Goal: Task Accomplishment & Management: Use online tool/utility

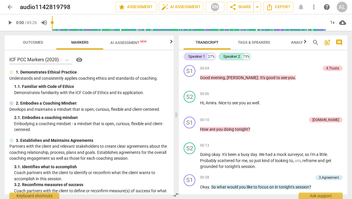
scroll to position [5612, 0]
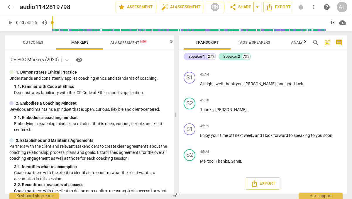
click at [10, 7] on span "arrow_back" at bounding box center [9, 7] width 7 height 7
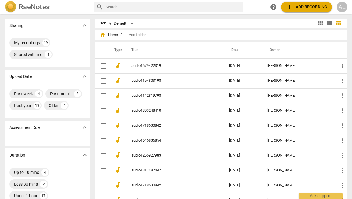
click at [291, 9] on span "add" at bounding box center [289, 7] width 7 height 7
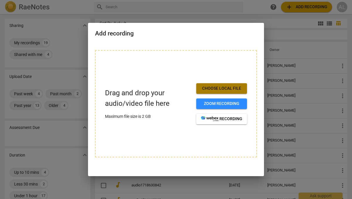
click at [219, 90] on span "Choose local file" at bounding box center [221, 89] width 41 height 6
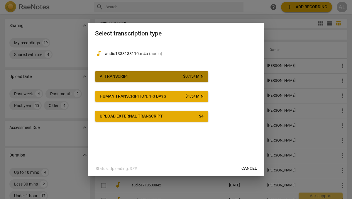
click at [146, 78] on span "AI Transcript $ 0.15 / min" at bounding box center [152, 77] width 104 height 6
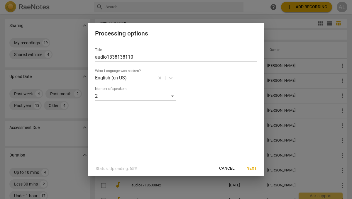
click at [252, 169] on span "Next" at bounding box center [252, 169] width 11 height 6
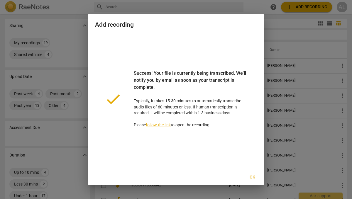
click at [254, 175] on span "Ok" at bounding box center [252, 178] width 9 height 6
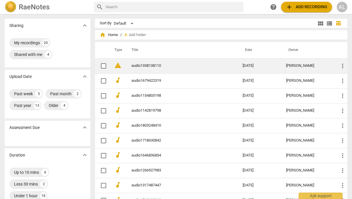
click at [145, 66] on link "audio1338138110" at bounding box center [177, 66] width 90 height 4
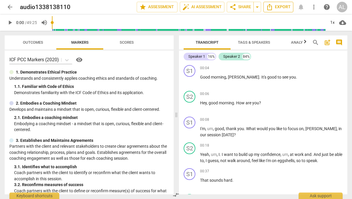
click at [275, 9] on span "Export" at bounding box center [278, 7] width 25 height 7
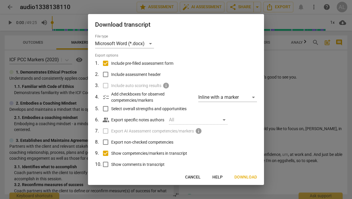
click at [243, 177] on span "Download" at bounding box center [246, 178] width 23 height 6
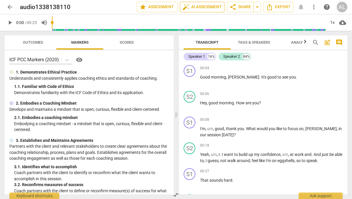
click at [208, 7] on span "auto_fix_high AI Assessment" at bounding box center [202, 7] width 39 height 7
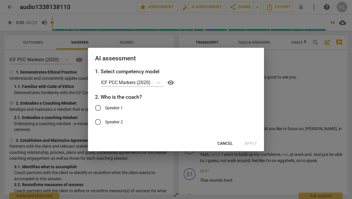
click at [118, 108] on span "Speaker 1" at bounding box center [114, 108] width 18 height 6
click at [105, 108] on input "Speaker 1" at bounding box center [98, 108] width 14 height 14
radio input "true"
click at [254, 143] on span "Apply" at bounding box center [251, 144] width 12 height 6
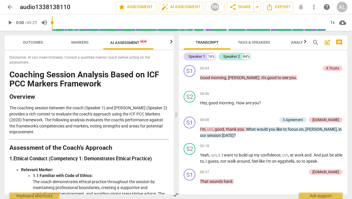
click at [171, 43] on icon "button" at bounding box center [171, 41] width 7 height 7
click at [106, 43] on span "AI Assessment New" at bounding box center [97, 43] width 36 height 4
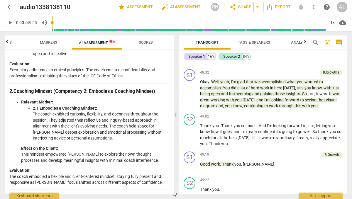
scroll to position [0, 0]
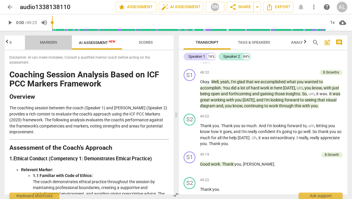
click at [50, 43] on span "Markers" at bounding box center [48, 42] width 17 height 4
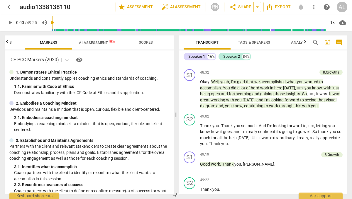
click at [11, 43] on span "Outcomes" at bounding box center [1, 42] width 20 height 4
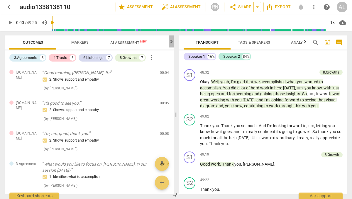
click at [171, 43] on icon "button" at bounding box center [172, 42] width 2 height 4
click at [143, 45] on span "Scores" at bounding box center [146, 43] width 28 height 8
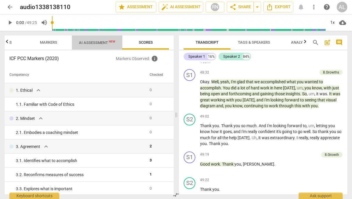
click at [104, 46] on span "AI Assessment New" at bounding box center [97, 42] width 51 height 9
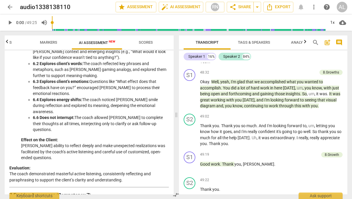
scroll to position [851, 0]
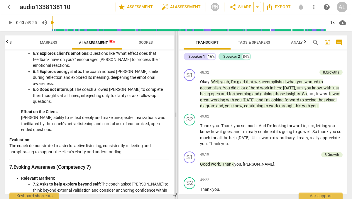
click at [175, 148] on span at bounding box center [177, 115] width 4 height 169
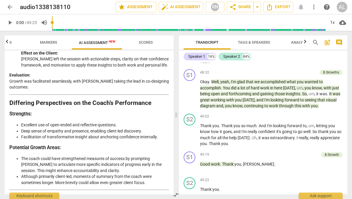
scroll to position [1190, 0]
